Goal: Information Seeking & Learning: Learn about a topic

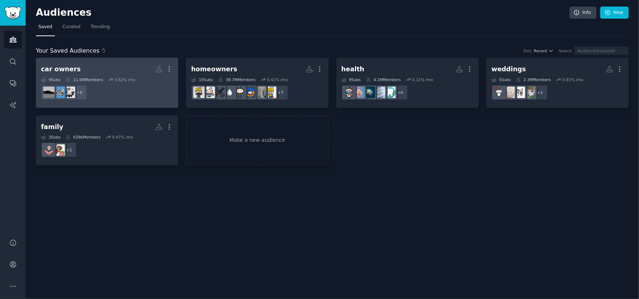
click at [120, 71] on h2 "car owners Custom Audience More" at bounding box center [107, 69] width 132 height 13
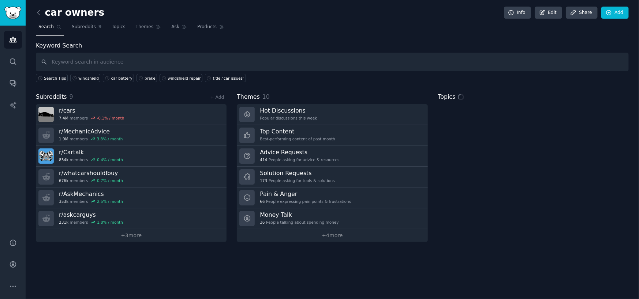
click at [146, 62] on input "text" at bounding box center [332, 62] width 593 height 19
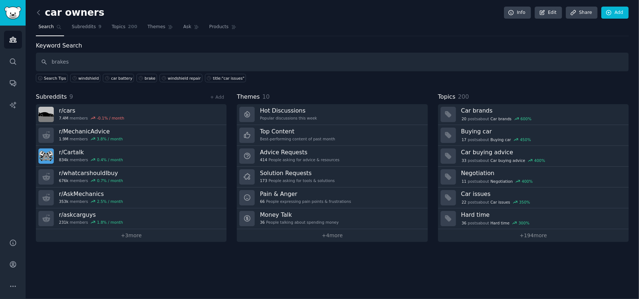
type input "brakes"
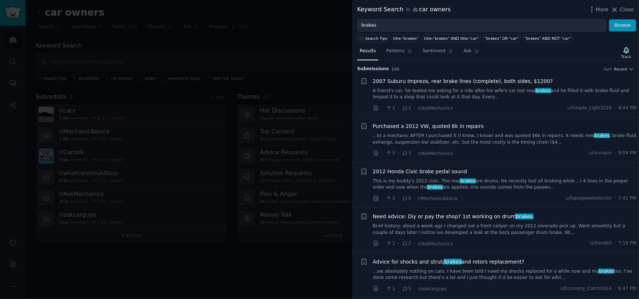
click at [414, 91] on link "A friend's car, he texted me asking for a ride after his wife's car lost rear b…" at bounding box center [505, 94] width 264 height 13
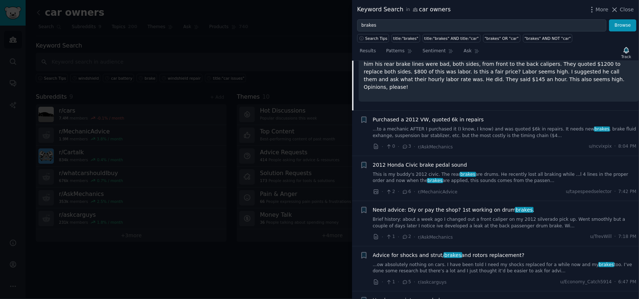
scroll to position [121, 0]
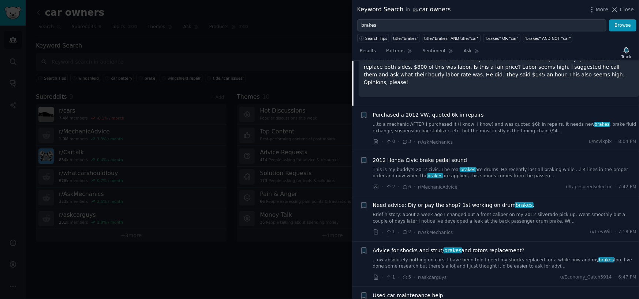
click at [463, 208] on span "Need advice: Diy or pay the shop? 1st working on drum brakes ." at bounding box center [454, 206] width 162 height 8
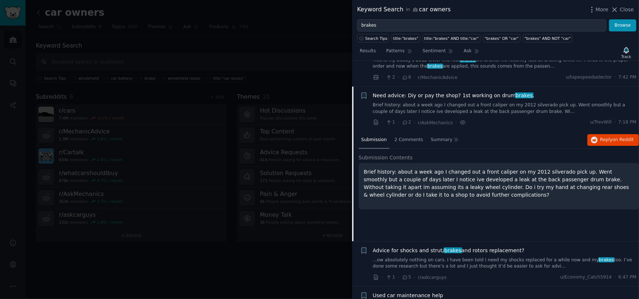
scroll to position [147, 0]
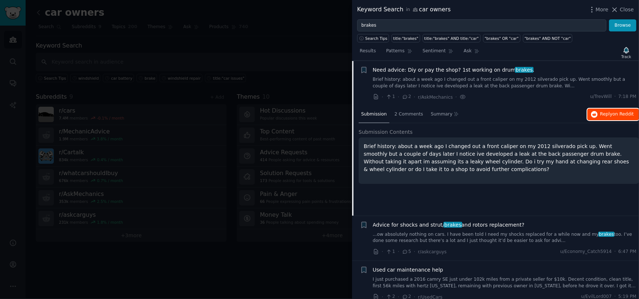
click at [615, 112] on span "on Reddit" at bounding box center [623, 114] width 21 height 5
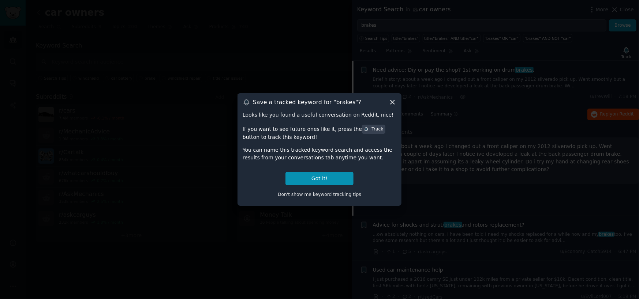
click at [393, 100] on icon at bounding box center [393, 102] width 8 height 8
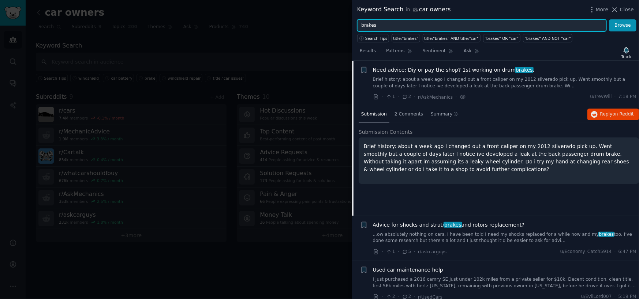
drag, startPoint x: 380, startPoint y: 23, endPoint x: 280, endPoint y: 23, distance: 100.6
click at [280, 23] on div "Keyword Search in car owners More Close brakes Browse Search Tips title:"brakes…" at bounding box center [319, 149] width 639 height 299
type input "batt"
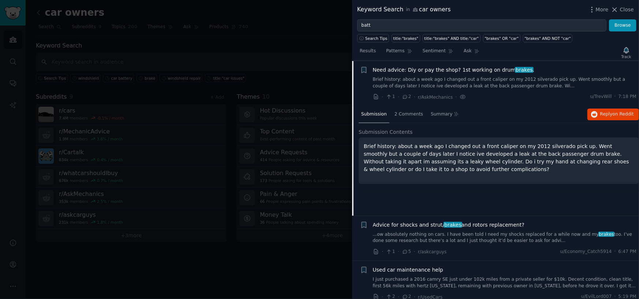
click at [276, 43] on div at bounding box center [319, 149] width 639 height 299
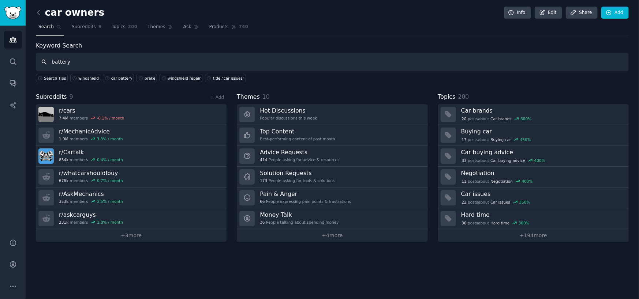
type input "battery"
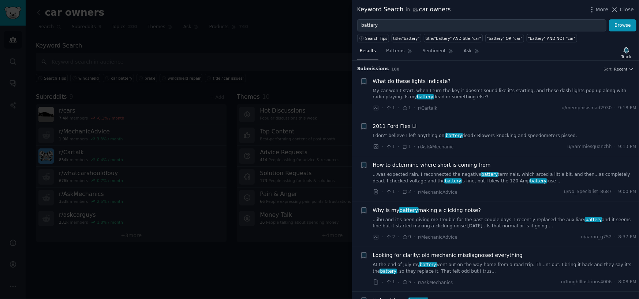
click at [399, 168] on span "How to determine where short is coming from" at bounding box center [432, 165] width 118 height 8
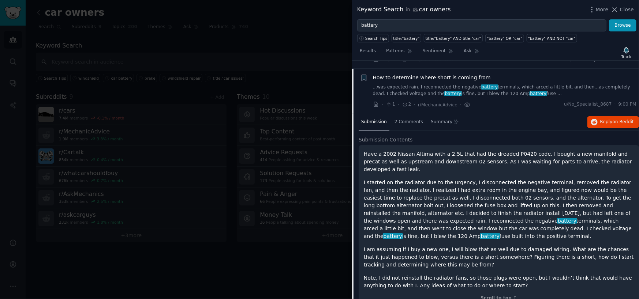
scroll to position [95, 0]
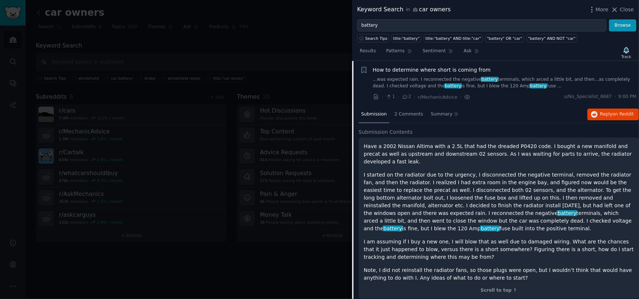
click at [324, 84] on div at bounding box center [319, 149] width 639 height 299
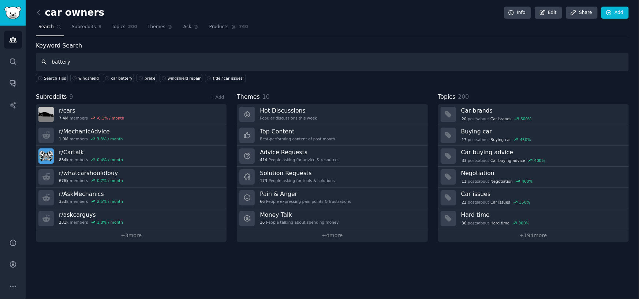
type input "battery"
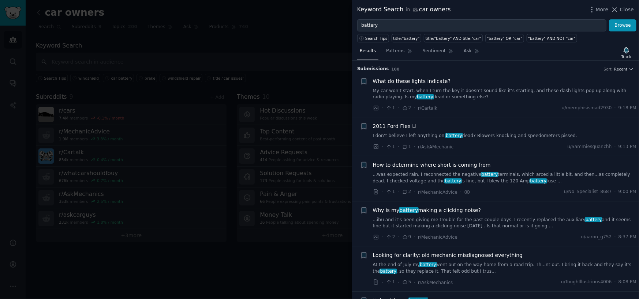
click at [384, 220] on link "...ibu and it’s been giving me trouble for the past couple days. I recently rep…" at bounding box center [505, 223] width 264 height 13
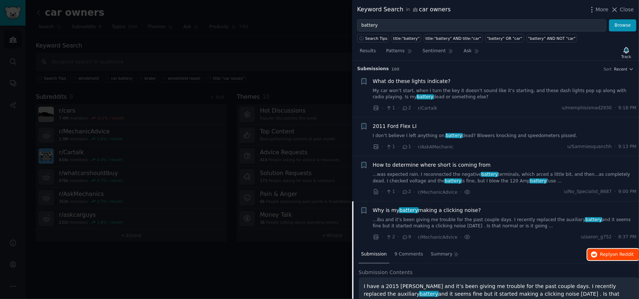
click at [603, 253] on span "Reply on Reddit" at bounding box center [617, 255] width 34 height 7
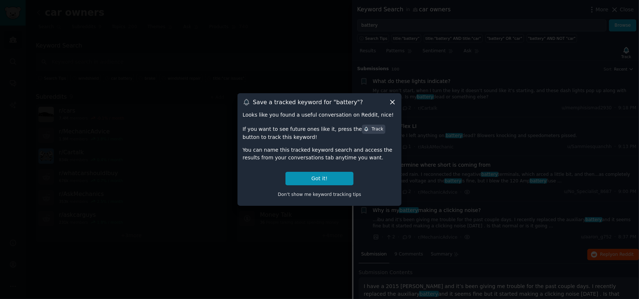
click at [390, 102] on icon at bounding box center [393, 102] width 8 height 8
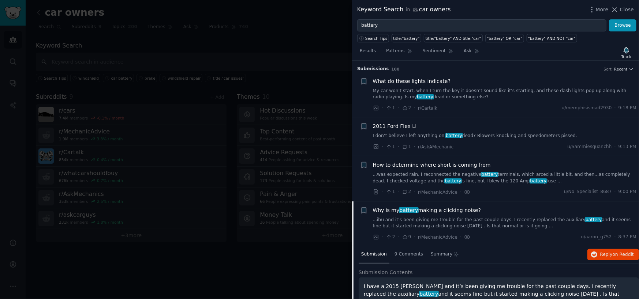
click at [255, 23] on div at bounding box center [319, 149] width 639 height 299
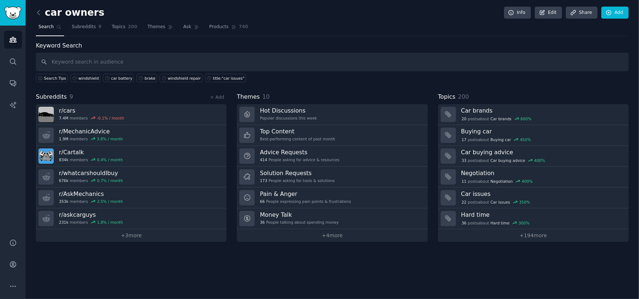
click at [39, 7] on link at bounding box center [40, 13] width 9 height 12
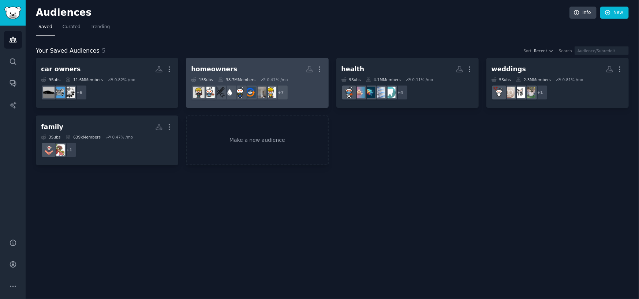
click at [227, 67] on div "homeowners" at bounding box center [214, 69] width 46 height 9
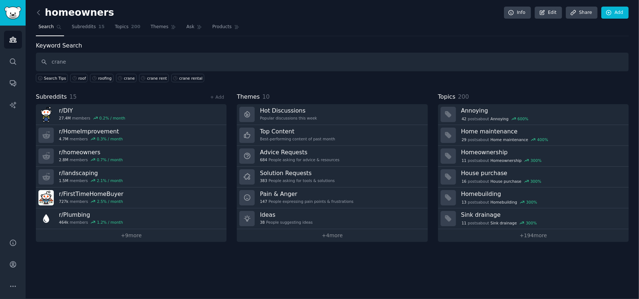
type input "crane"
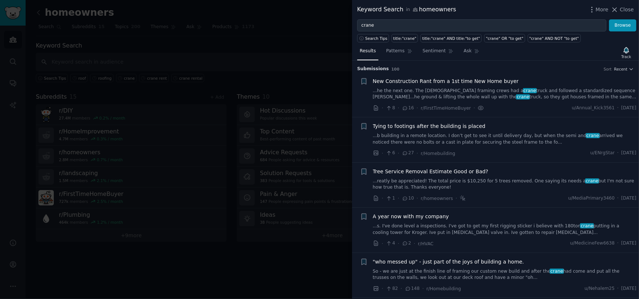
click at [400, 185] on link "...reatly be appreciated! The total price is $10,250 for 5 trees removed. One s…" at bounding box center [505, 184] width 264 height 13
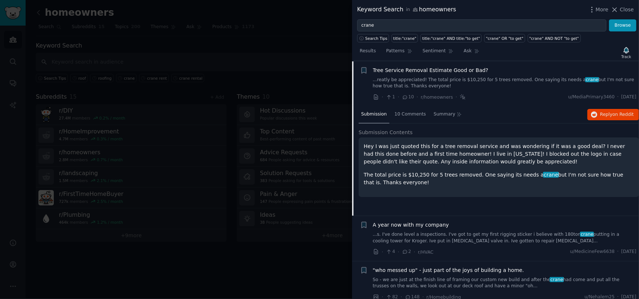
scroll to position [102, 0]
click at [596, 117] on button "Reply on Reddit" at bounding box center [613, 115] width 52 height 12
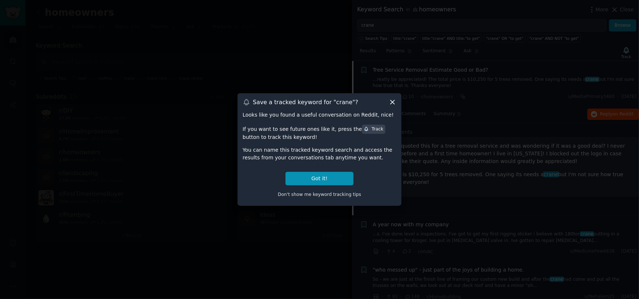
click at [394, 100] on icon at bounding box center [393, 102] width 8 height 8
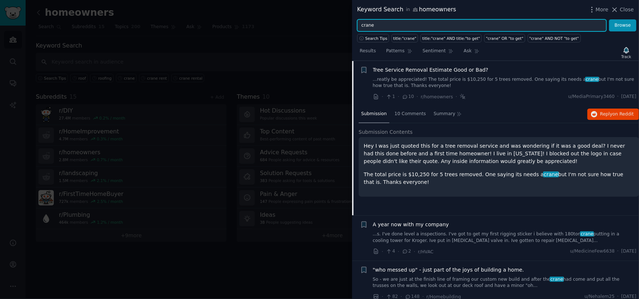
drag, startPoint x: 384, startPoint y: 25, endPoint x: 308, endPoint y: 30, distance: 76.7
click at [308, 30] on div "Keyword Search in homeowners More Close crane Browse Search Tips title:"crane" …" at bounding box center [319, 149] width 639 height 299
click at [609, 19] on button "Browse" at bounding box center [622, 25] width 27 height 12
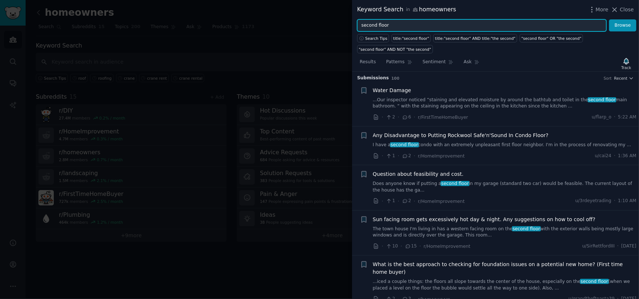
scroll to position [0, 0]
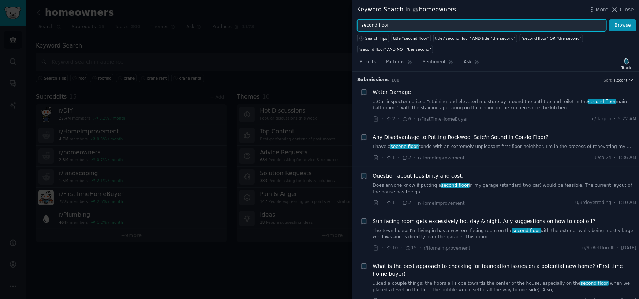
drag, startPoint x: 398, startPoint y: 26, endPoint x: 242, endPoint y: 27, distance: 156.3
click at [242, 27] on div "Keyword Search in homeowners More Close second floor Browse Search Tips title:"…" at bounding box center [319, 149] width 639 height 299
type input "HVAC"
click at [609, 19] on button "Browse" at bounding box center [622, 25] width 27 height 12
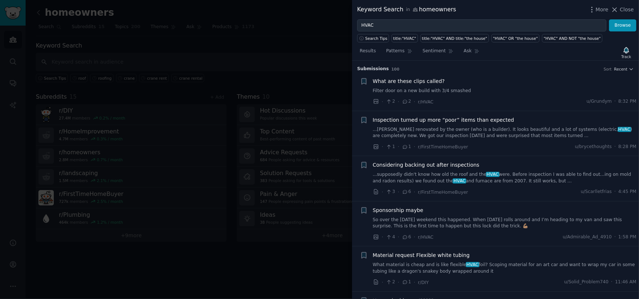
click at [311, 46] on div at bounding box center [319, 149] width 639 height 299
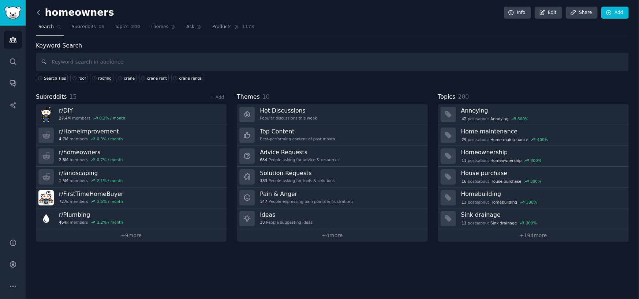
click at [37, 11] on icon at bounding box center [39, 13] width 8 height 8
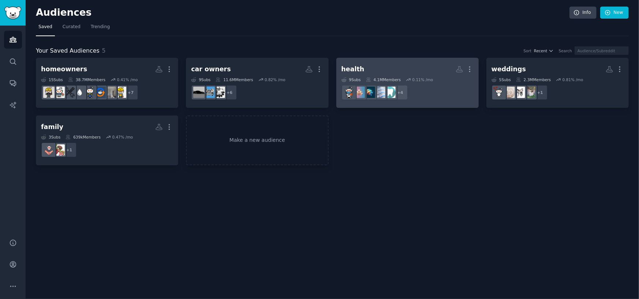
click at [381, 71] on h2 "health More" at bounding box center [407, 69] width 132 height 13
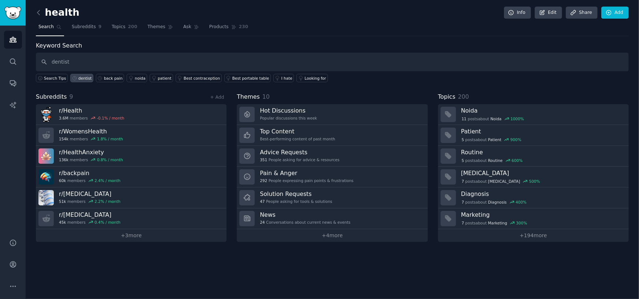
type input "dentist"
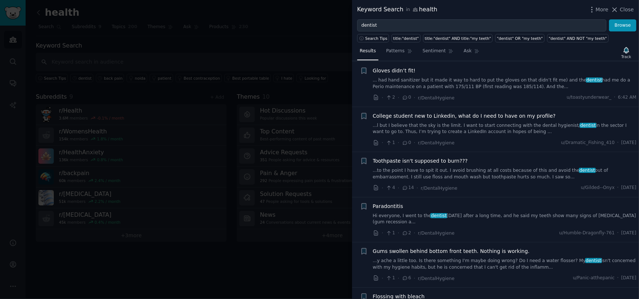
scroll to position [146, 0]
click at [467, 216] on link "Hi everyone, I went to the dentist [DATE] after a long time, and he said my tee…" at bounding box center [505, 219] width 264 height 13
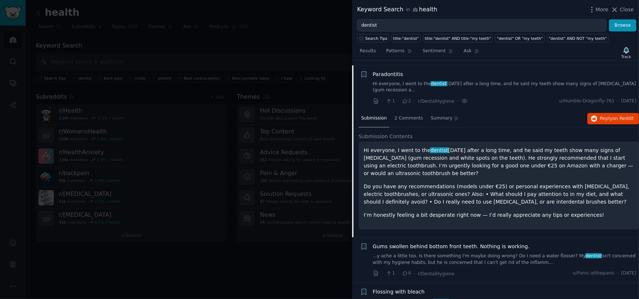
scroll to position [282, 0]
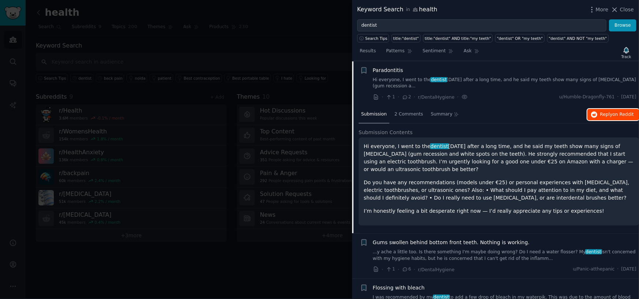
click at [599, 111] on button "Reply on Reddit" at bounding box center [613, 115] width 52 height 12
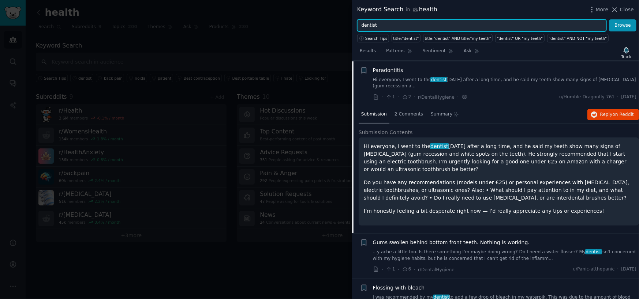
drag, startPoint x: 386, startPoint y: 26, endPoint x: 293, endPoint y: 40, distance: 93.9
click at [293, 40] on div "Keyword Search in health More Close dentist Browse Search Tips title:"dentist" …" at bounding box center [319, 149] width 639 height 299
type input "back pain"
click at [609, 19] on button "Browse" at bounding box center [622, 25] width 27 height 12
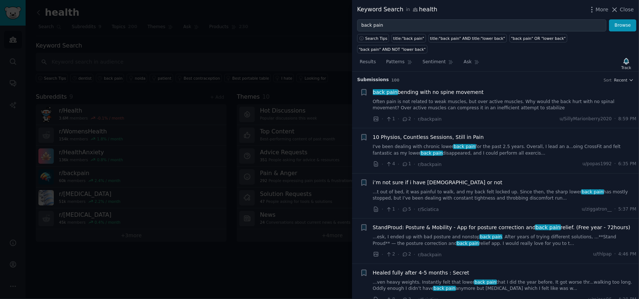
click at [406, 189] on link "...t out of bed, it was painful to walk, and my back felt locked up. Since then…" at bounding box center [505, 195] width 264 height 13
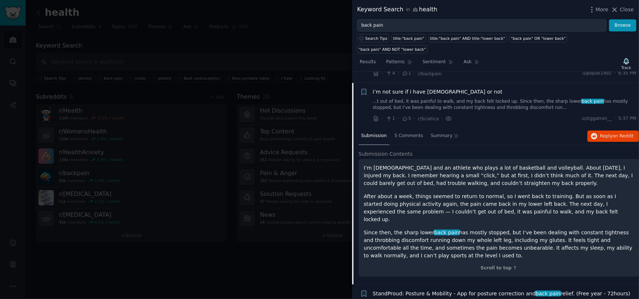
scroll to position [102, 0]
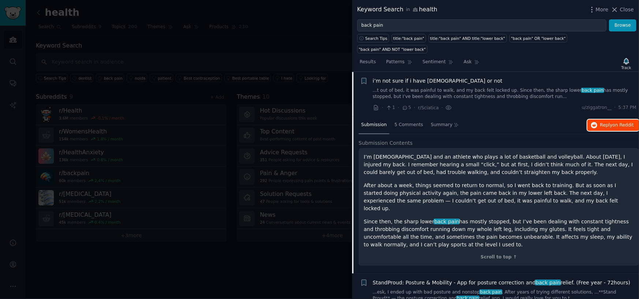
click at [608, 122] on span "Reply on Reddit" at bounding box center [617, 125] width 34 height 7
